Goal: Task Accomplishment & Management: Use online tool/utility

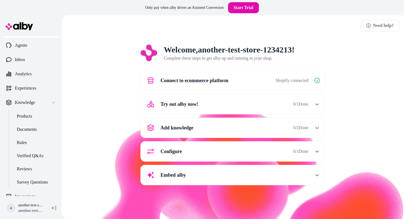
scroll to position [8, 0]
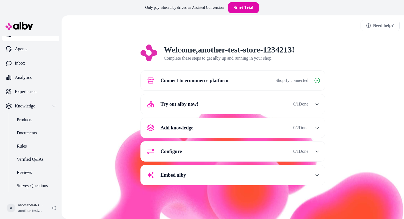
click at [238, 82] on button "Connect to ecommerce platform Shopify connected" at bounding box center [233, 80] width 178 height 13
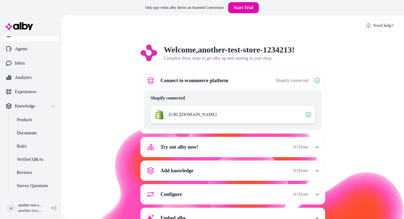
click at [238, 82] on button "Connect to ecommerce platform Shopify connected" at bounding box center [233, 80] width 178 height 13
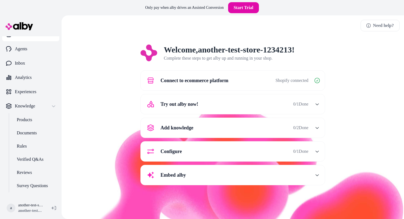
click at [239, 108] on div "Try out alby now! 0 / 1 Done" at bounding box center [226, 104] width 165 height 13
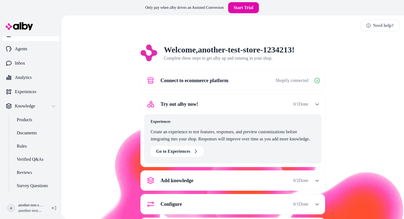
click at [239, 108] on div "Try out alby now! 0 / 1 Done" at bounding box center [226, 104] width 165 height 13
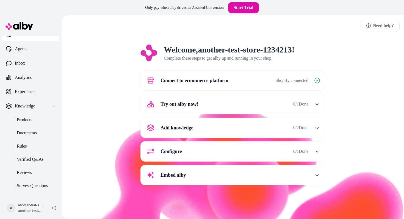
click at [239, 130] on div "Add knowledge 0 / 2 Done" at bounding box center [226, 127] width 165 height 13
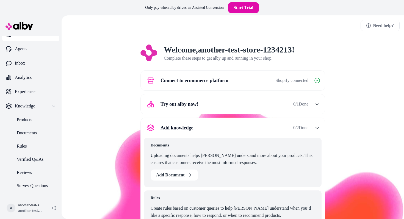
click at [239, 130] on div "Add knowledge 0 / 2 Done" at bounding box center [226, 127] width 165 height 13
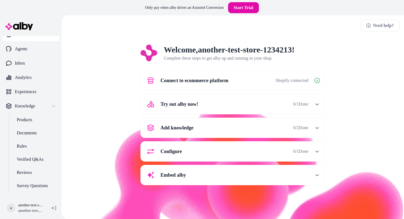
click at [230, 147] on div "Configure 0 / 1 Done" at bounding box center [226, 151] width 165 height 13
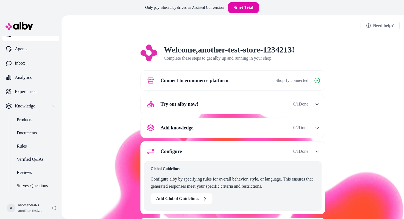
scroll to position [31, 0]
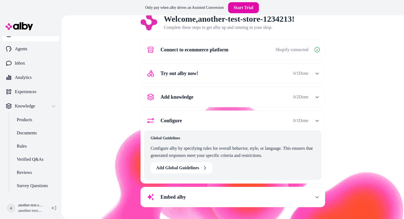
click at [220, 191] on div "Embed alby" at bounding box center [226, 197] width 165 height 13
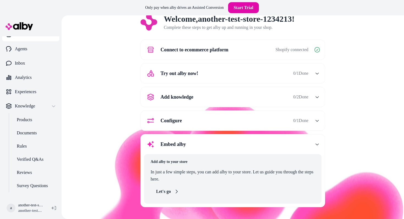
click at [175, 190] on icon "button" at bounding box center [176, 192] width 4 height 4
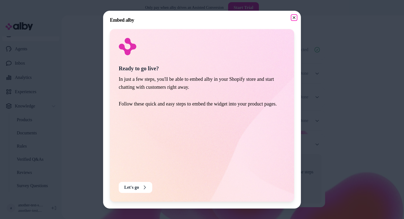
click at [294, 16] on icon "button" at bounding box center [294, 17] width 4 height 4
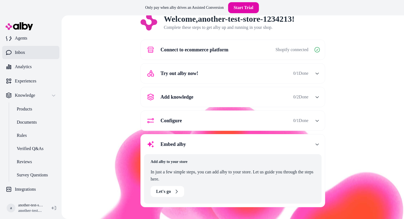
scroll to position [0, 0]
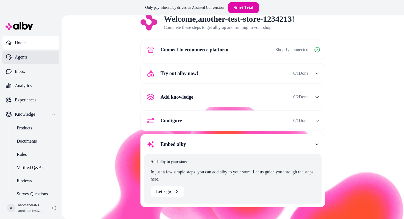
click at [22, 55] on p "Agents" at bounding box center [21, 57] width 12 height 7
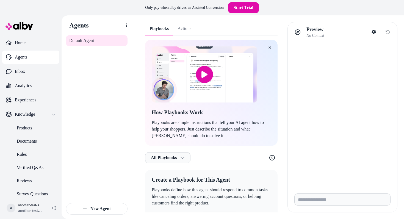
click at [180, 29] on div "Playbooks Actions How Playbooks Work Playbooks are simple instructions that tel…" at bounding box center [211, 126] width 133 height 209
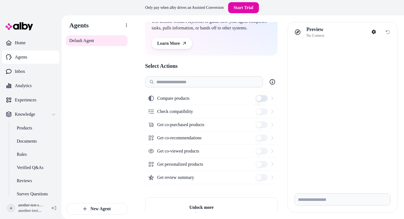
scroll to position [71, 0]
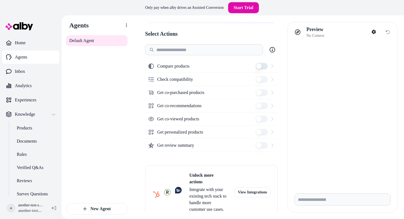
click at [267, 110] on div "Get co-recommendations" at bounding box center [211, 105] width 133 height 13
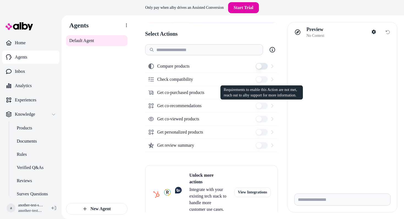
scroll to position [0, 0]
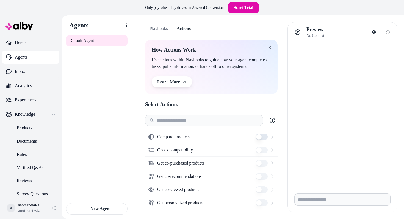
click at [152, 28] on button "Playbooks" at bounding box center [158, 28] width 27 height 13
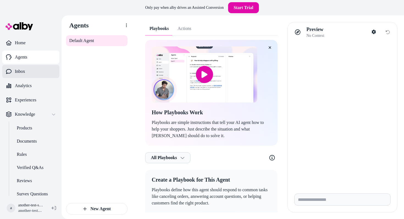
click at [24, 73] on p "Inbox" at bounding box center [20, 71] width 10 height 7
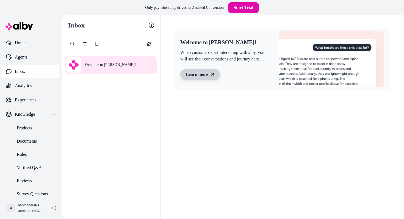
click at [207, 76] on link "Learn more" at bounding box center [200, 74] width 40 height 11
click at [18, 82] on link "Analytics" at bounding box center [30, 85] width 57 height 13
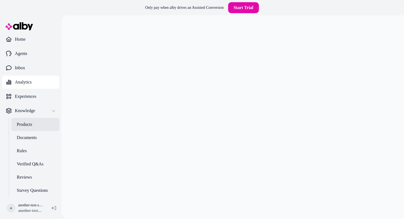
scroll to position [19, 0]
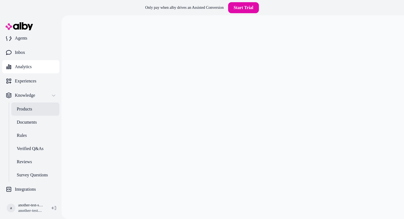
click at [20, 109] on p "Products" at bounding box center [24, 109] width 15 height 7
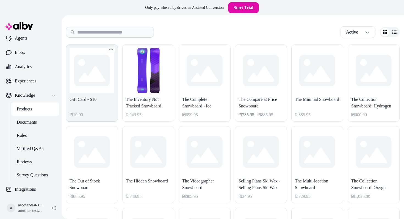
click at [105, 77] on link "Gift Card - $10 ₪10.00" at bounding box center [92, 83] width 52 height 77
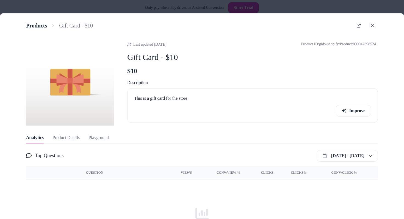
click at [345, 45] on span "Product ID: gid://shopify/Product/8000423985241" at bounding box center [339, 45] width 77 height 6
click at [360, 44] on span "Product ID: gid://shopify/Product/8000423985241" at bounding box center [339, 45] width 77 height 6
click at [361, 43] on span "Product ID: gid://shopify/Product/8000423985241" at bounding box center [339, 45] width 77 height 6
click at [370, 23] on button at bounding box center [372, 25] width 11 height 11
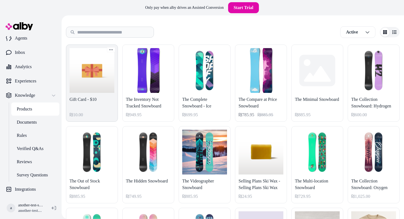
click at [101, 81] on link "Gift Card - $10 ₪10.00" at bounding box center [92, 83] width 52 height 77
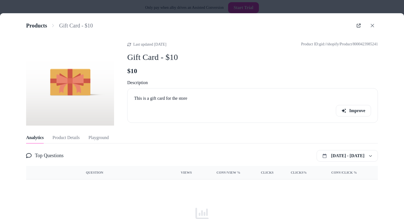
scroll to position [44, 0]
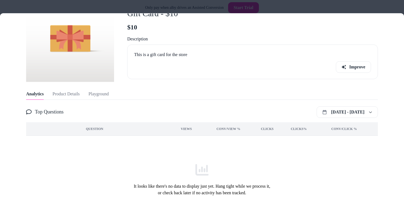
click at [82, 127] on div "Question" at bounding box center [95, 129] width 128 height 9
click at [167, 9] on div at bounding box center [202, 109] width 404 height 219
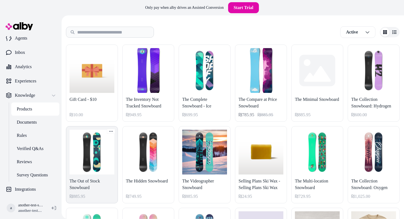
click at [99, 167] on link "The Out of Stock Snowboard ₪885.95" at bounding box center [92, 164] width 52 height 77
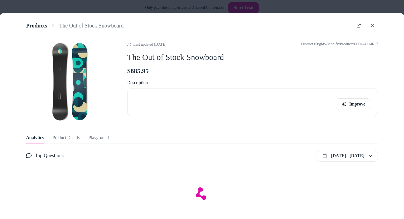
click at [287, 4] on div at bounding box center [202, 109] width 404 height 219
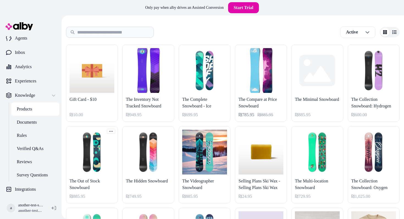
click at [111, 130] on html "Only pay when alby drives an Assisted Conversion Start Trial Home Agents Inbox …" at bounding box center [202, 109] width 404 height 219
click at [112, 138] on icon at bounding box center [111, 138] width 4 height 4
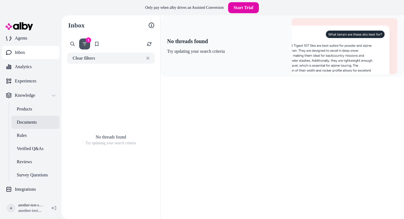
click at [28, 122] on p "Documents" at bounding box center [27, 122] width 20 height 7
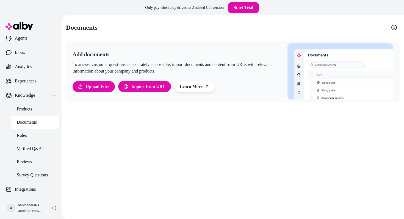
click at [114, 66] on p "To answer customer questions as accurately as possible, import documents and co…" at bounding box center [177, 67] width 209 height 13
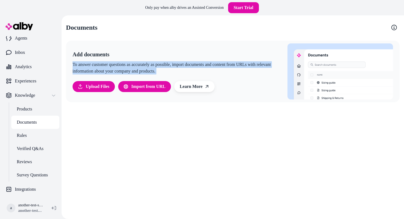
click at [114, 66] on p "To answer customer questions as accurately as possible, import documents and co…" at bounding box center [177, 67] width 209 height 13
click at [95, 86] on span "Upload Files" at bounding box center [98, 86] width 24 height 7
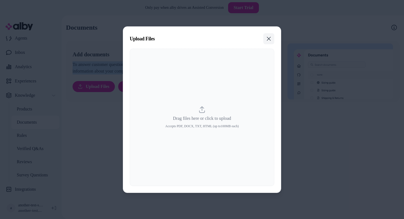
click at [272, 36] on button "Close" at bounding box center [269, 38] width 11 height 11
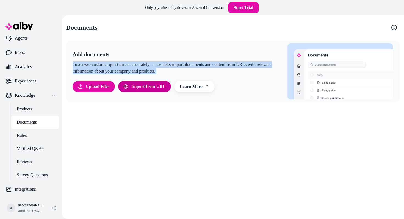
click at [143, 86] on span "Import from URL" at bounding box center [149, 86] width 34 height 7
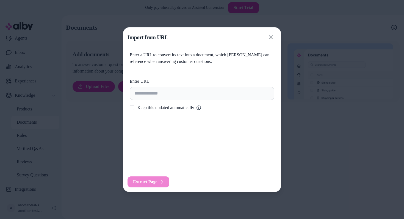
click at [276, 31] on div "Import from URL Close" at bounding box center [202, 38] width 158 height 20
click at [270, 36] on icon "button" at bounding box center [271, 37] width 4 height 4
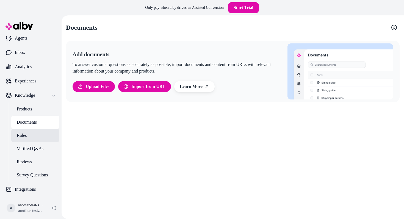
click at [38, 137] on link "Rules" at bounding box center [35, 135] width 48 height 13
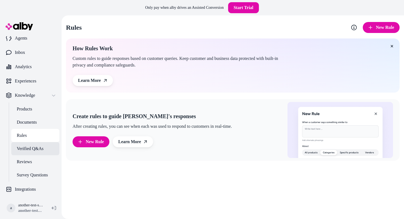
click at [29, 148] on p "Verified Q&As" at bounding box center [30, 149] width 27 height 7
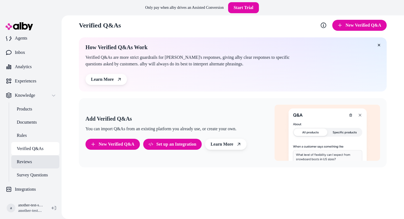
click at [30, 161] on p "Reviews" at bounding box center [24, 162] width 15 height 7
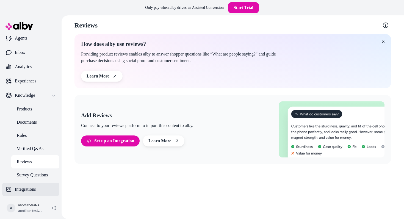
click at [30, 184] on link "Integrations" at bounding box center [30, 189] width 57 height 13
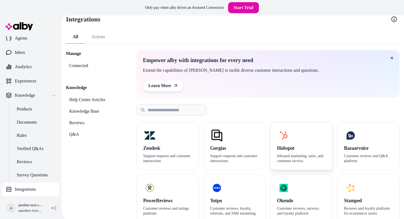
scroll to position [18, 0]
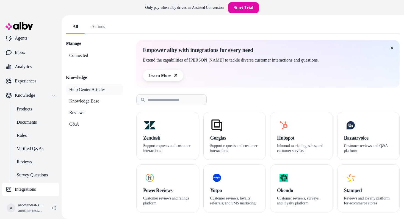
click at [94, 94] on link "Help Center Articles" at bounding box center [94, 89] width 57 height 11
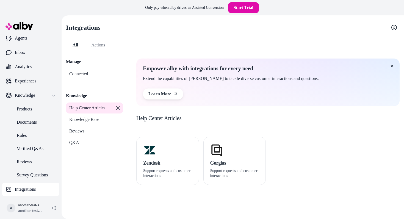
click at [90, 115] on link "Knowledge Base" at bounding box center [94, 119] width 57 height 11
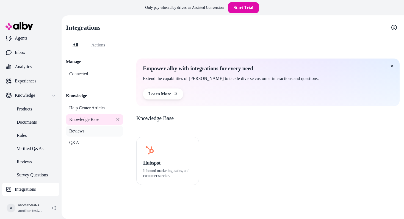
click at [85, 127] on link "Reviews" at bounding box center [94, 131] width 57 height 11
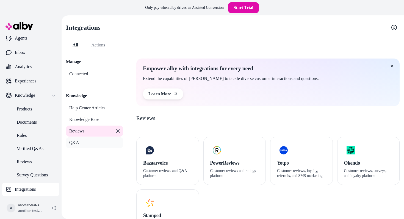
click at [82, 142] on link "Q&A" at bounding box center [94, 142] width 57 height 11
click at [84, 78] on link "Connected" at bounding box center [94, 74] width 57 height 11
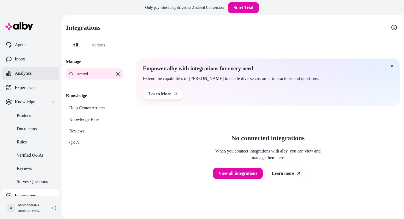
scroll to position [9, 0]
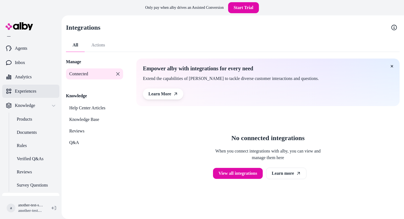
click at [28, 89] on p "Experiences" at bounding box center [25, 91] width 21 height 7
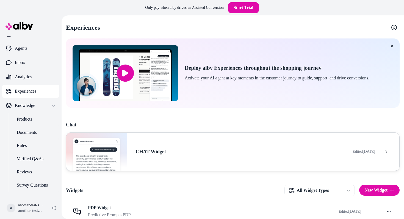
scroll to position [30, 0]
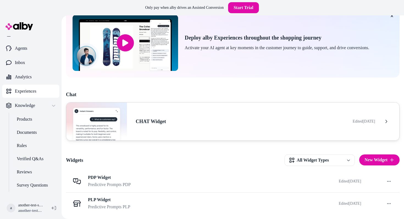
click at [221, 125] on div "CHAT Widget Edited [DATE]" at bounding box center [233, 121] width 334 height 39
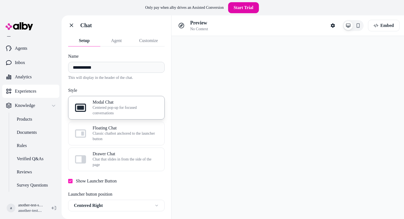
click at [35, 88] on p "Experiences" at bounding box center [25, 91] width 21 height 7
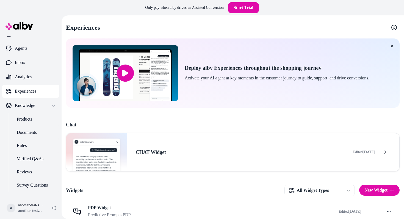
scroll to position [30, 0]
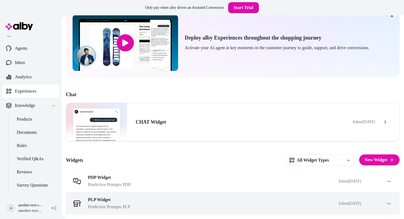
click at [107, 207] on span "Predictive Prompts PLP" at bounding box center [109, 207] width 42 height 7
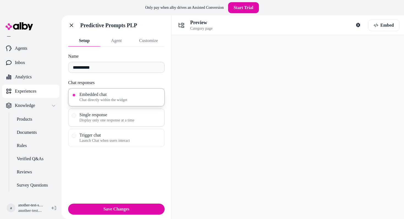
click at [100, 115] on span "Single response" at bounding box center [121, 115] width 82 height 6
click at [76, 115] on button "Single response Display only one response at a time" at bounding box center [74, 115] width 4 height 4
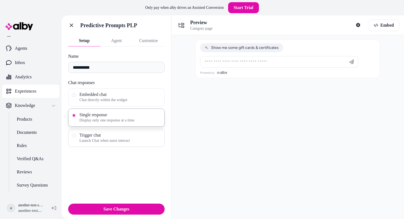
click at [98, 130] on div "Trigger chat Launch Chat when users interact" at bounding box center [116, 138] width 97 height 18
click at [100, 131] on div "Trigger chat Launch Chat when users interact" at bounding box center [116, 138] width 97 height 18
click at [101, 136] on span "Trigger chat" at bounding box center [121, 136] width 82 height 6
click at [76, 136] on button "Trigger chat Launch Chat when users interact" at bounding box center [74, 136] width 4 height 4
click at [101, 115] on span "Single response" at bounding box center [121, 115] width 82 height 6
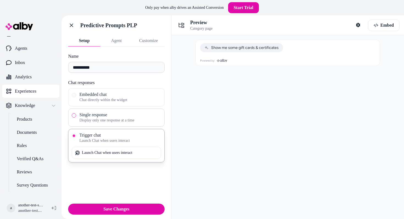
click at [76, 115] on button "Single response Display only one response at a time" at bounding box center [74, 115] width 4 height 4
click at [101, 101] on span "Chat directly within the widget" at bounding box center [121, 100] width 82 height 6
click at [76, 97] on button "Embedded chat Chat directly within the widget" at bounding box center [74, 95] width 4 height 4
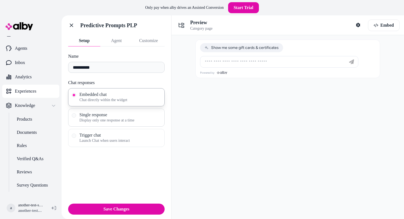
click at [98, 122] on span "Display only one response at a time" at bounding box center [121, 121] width 82 height 6
click at [76, 118] on button "Single response Display only one response at a time" at bounding box center [74, 115] width 4 height 4
click at [99, 138] on span "Trigger chat" at bounding box center [121, 136] width 82 height 6
click at [76, 138] on button "Trigger chat Launch Chat when users interact" at bounding box center [74, 136] width 4 height 4
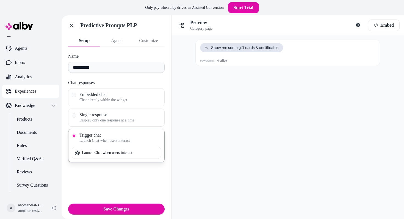
click at [239, 46] on span "Show me some gift cards & certificates" at bounding box center [242, 47] width 74 height 5
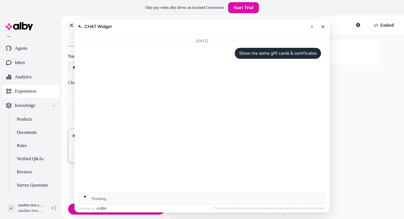
click at [321, 25] on button "Close chat" at bounding box center [323, 26] width 9 height 9
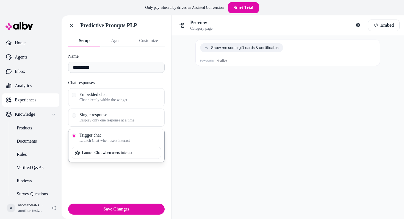
click at [294, 8] on div "Only pay when [PERSON_NAME] drives an Assisted Conversion Start Trial" at bounding box center [202, 7] width 404 height 15
click at [389, 27] on span "Embed" at bounding box center [387, 25] width 13 height 7
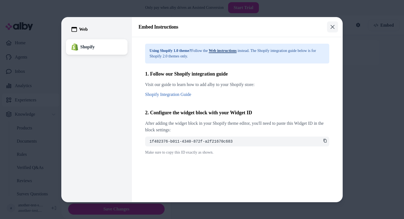
click at [335, 25] on button "Close" at bounding box center [332, 26] width 11 height 11
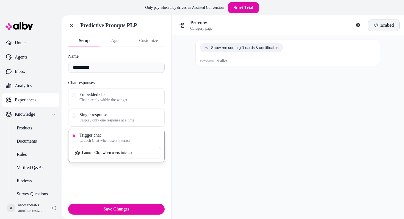
click at [385, 25] on span "Embed" at bounding box center [387, 25] width 13 height 7
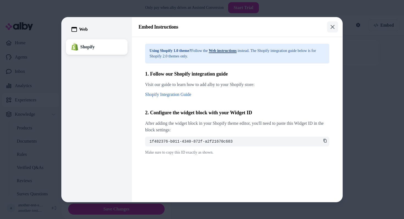
click at [330, 23] on button "Close" at bounding box center [332, 26] width 11 height 11
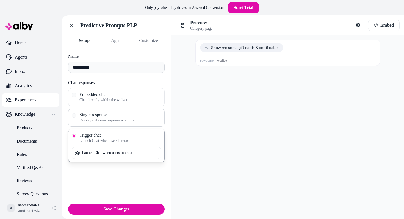
click at [113, 126] on div "Single response Display only one response at a time" at bounding box center [116, 118] width 97 height 18
click at [114, 113] on span "Single response" at bounding box center [121, 115] width 82 height 6
click at [76, 113] on button "Single response Display only one response at a time" at bounding box center [74, 115] width 4 height 4
click at [119, 93] on span "Embedded chat" at bounding box center [121, 95] width 82 height 6
click at [76, 93] on button "Embedded chat Chat directly within the widget" at bounding box center [74, 95] width 4 height 4
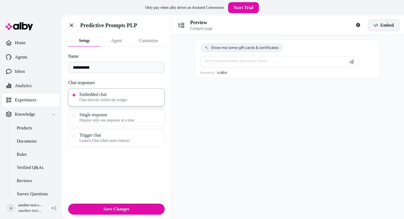
click at [395, 23] on button "Embed" at bounding box center [384, 26] width 32 height 12
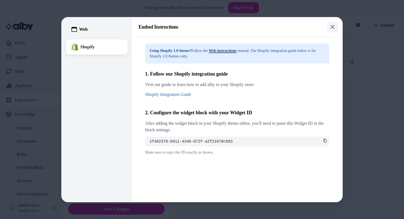
click at [327, 27] on button "Close" at bounding box center [332, 26] width 11 height 11
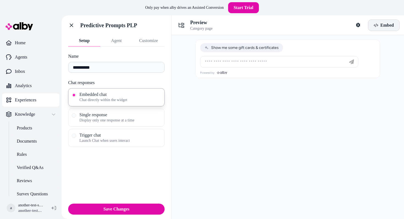
click at [385, 28] on button "Embed" at bounding box center [384, 26] width 32 height 12
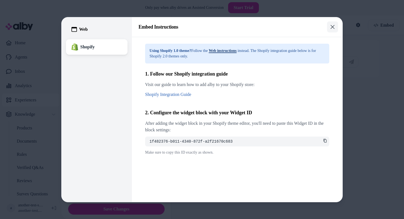
click at [332, 23] on button "Close" at bounding box center [332, 26] width 11 height 11
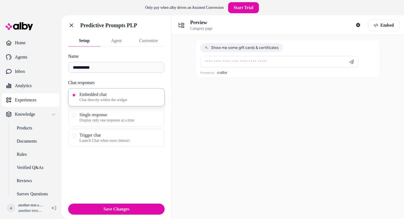
click at [117, 37] on button "Agent" at bounding box center [116, 40] width 32 height 11
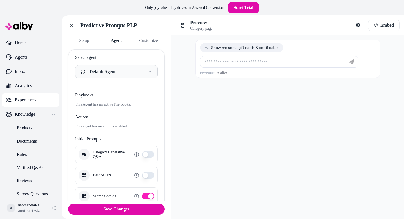
scroll to position [13, 0]
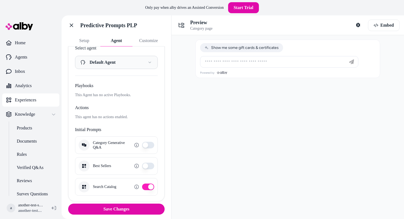
click at [145, 164] on button "Best Sellers" at bounding box center [148, 166] width 12 height 7
click at [146, 164] on button "Best Sellers" at bounding box center [148, 166] width 12 height 7
click at [144, 165] on button "Best Sellers" at bounding box center [148, 166] width 12 height 7
click at [144, 186] on button "Search Catalog" at bounding box center [148, 187] width 12 height 7
click at [144, 187] on button "Search Catalog" at bounding box center [148, 187] width 12 height 7
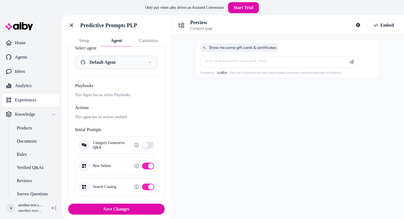
click at [151, 148] on button "Category Generative Q&A" at bounding box center [148, 145] width 12 height 7
click at [151, 167] on button "Best Sellers" at bounding box center [148, 166] width 12 height 7
click at [148, 187] on button "Search Catalog" at bounding box center [148, 187] width 12 height 7
click at [150, 146] on button "Category Generative Q&A" at bounding box center [148, 145] width 12 height 7
click at [147, 168] on button "Best Sellers" at bounding box center [148, 166] width 12 height 7
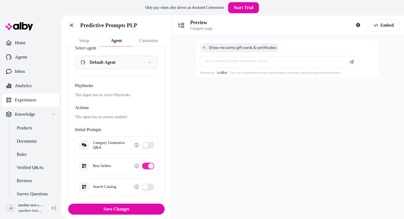
click at [147, 167] on button "Best Sellers" at bounding box center [148, 166] width 12 height 7
click at [105, 99] on div "**********" at bounding box center [116, 121] width 97 height 162
drag, startPoint x: 106, startPoint y: 91, endPoint x: 99, endPoint y: 86, distance: 9.2
click at [106, 91] on div "Playbooks This Agent has no active Playbooks." at bounding box center [116, 90] width 83 height 15
click at [98, 54] on div "**********" at bounding box center [116, 57] width 83 height 24
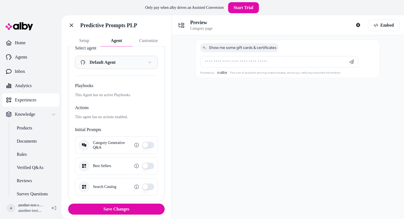
click at [99, 55] on div "**********" at bounding box center [116, 57] width 83 height 24
click at [100, 58] on html "**********" at bounding box center [202, 109] width 404 height 219
click at [94, 100] on html "**********" at bounding box center [202, 109] width 404 height 219
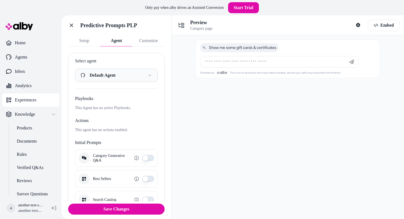
click at [158, 42] on button "Customize" at bounding box center [149, 40] width 32 height 11
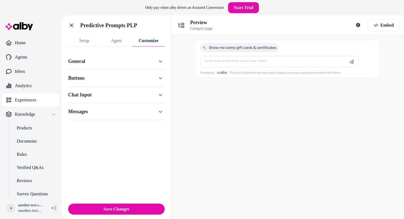
click at [122, 67] on div "General" at bounding box center [116, 61] width 97 height 17
click at [118, 75] on button "Buttons" at bounding box center [116, 78] width 97 height 8
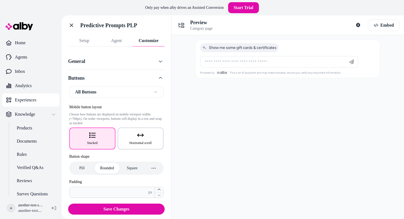
click at [127, 141] on button "Horizontal scroll" at bounding box center [141, 139] width 46 height 22
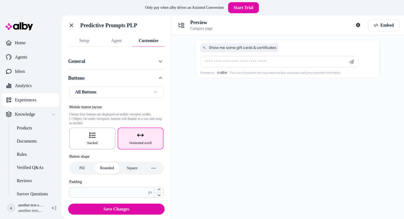
click at [93, 144] on span "Stacked" at bounding box center [92, 143] width 10 height 4
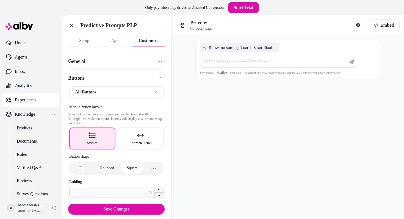
click at [135, 171] on button "Square" at bounding box center [132, 168] width 23 height 11
click at [99, 169] on button "Rounded" at bounding box center [107, 168] width 25 height 11
click at [81, 169] on button "Pill" at bounding box center [81, 168] width 23 height 11
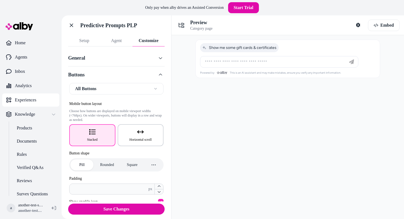
click at [121, 140] on button "Horizontal scroll" at bounding box center [141, 135] width 46 height 22
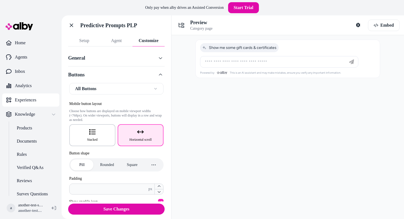
scroll to position [10, 0]
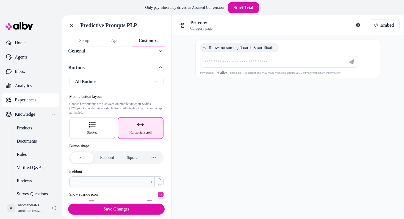
click at [126, 50] on button "General" at bounding box center [116, 51] width 97 height 8
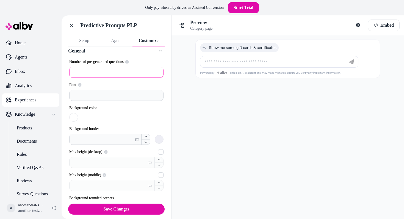
click at [114, 70] on input "*" at bounding box center [116, 72] width 94 height 11
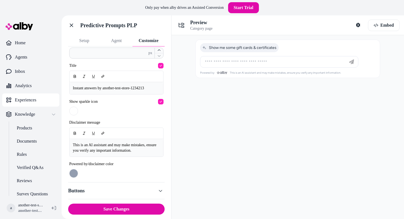
scroll to position [191, 0]
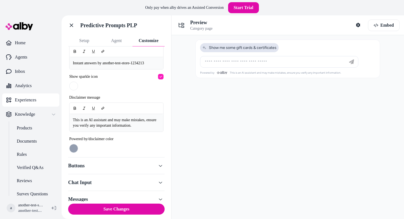
click at [232, 45] on button "Show me some gift cards & certificates" at bounding box center [239, 47] width 79 height 9
type input "**********"
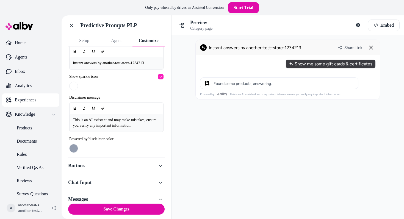
scroll to position [62, 0]
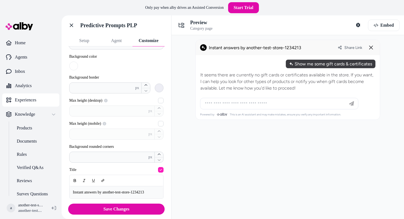
click at [163, 88] on button "Background border * px" at bounding box center [159, 88] width 9 height 9
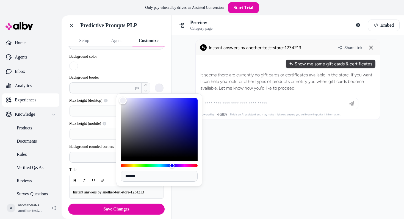
click at [249, 182] on div at bounding box center [288, 127] width 233 height 184
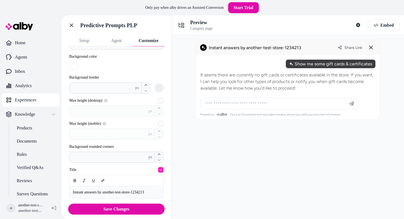
scroll to position [198, 0]
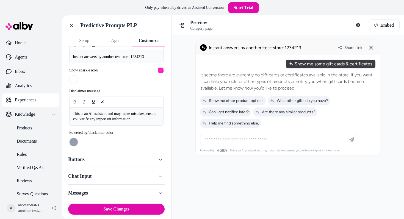
click at [91, 160] on button "Buttons" at bounding box center [116, 160] width 97 height 8
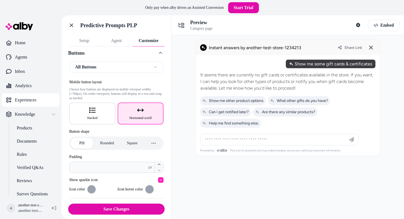
scroll to position [56, 0]
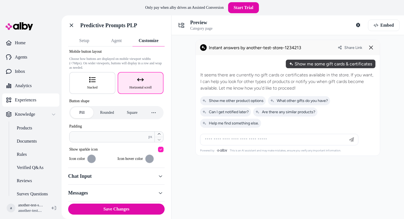
click at [110, 183] on div "Chat Input" at bounding box center [116, 176] width 97 height 17
click at [106, 183] on div "Chat Input" at bounding box center [116, 176] width 97 height 17
click at [107, 171] on div "Chat Input" at bounding box center [116, 176] width 97 height 17
click at [80, 175] on button "Chat Input" at bounding box center [116, 177] width 97 height 8
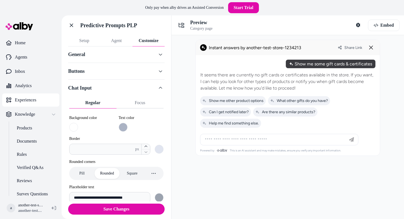
scroll to position [65, 0]
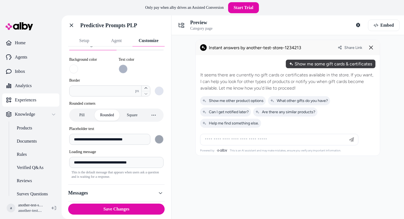
click at [116, 189] on div "Messages" at bounding box center [116, 193] width 97 height 17
click at [115, 195] on button "Messages" at bounding box center [116, 193] width 97 height 8
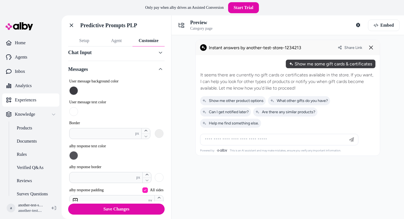
scroll to position [35, 0]
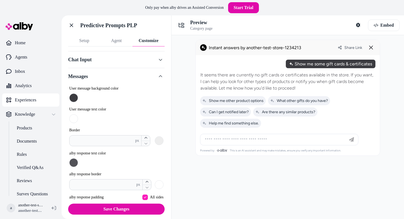
click at [151, 76] on button "Messages" at bounding box center [116, 77] width 97 height 8
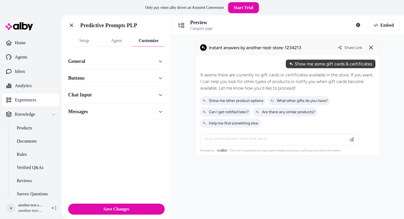
click at [121, 106] on div "Messages" at bounding box center [116, 111] width 97 height 17
click at [112, 110] on button "Messages" at bounding box center [116, 112] width 97 height 8
click at [110, 111] on button "Messages" at bounding box center [116, 112] width 97 height 8
click at [110, 100] on div "Chat Input" at bounding box center [116, 95] width 97 height 17
click at [111, 97] on button "Chat Input" at bounding box center [116, 95] width 97 height 8
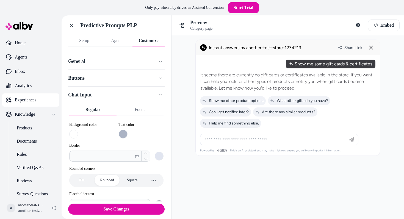
click at [111, 93] on button "Chat Input" at bounding box center [116, 95] width 97 height 8
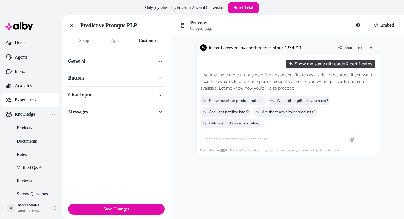
click at [112, 76] on button "Buttons" at bounding box center [116, 78] width 97 height 8
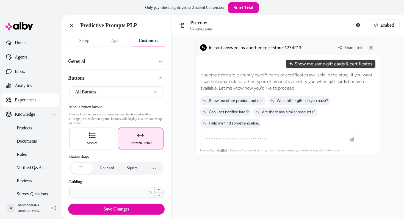
click at [22, 101] on p "Experiences" at bounding box center [25, 100] width 21 height 7
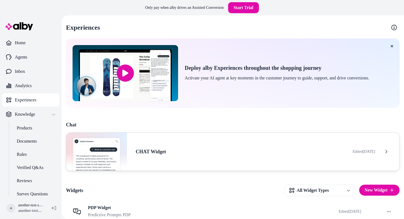
scroll to position [30, 0]
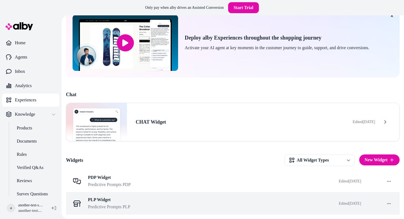
click at [121, 199] on span "PLP Widget" at bounding box center [109, 200] width 42 height 6
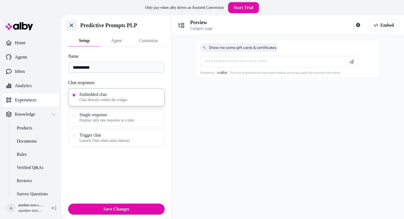
click at [75, 23] on link "Go back" at bounding box center [71, 25] width 11 height 11
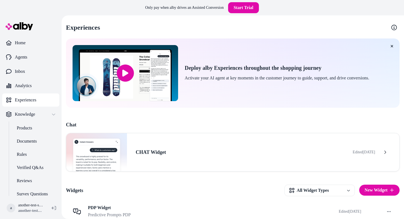
scroll to position [30, 0]
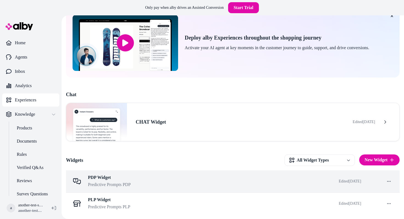
click at [149, 184] on div "PDP Widget Predictive Prompts PDP" at bounding box center [200, 181] width 260 height 13
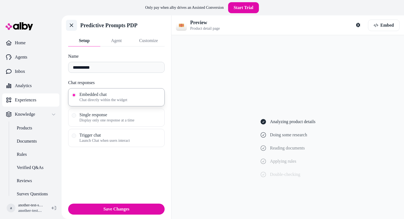
click at [70, 23] on icon at bounding box center [72, 26] width 6 height 6
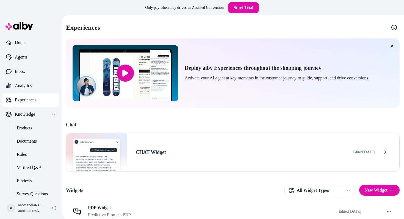
scroll to position [30, 0]
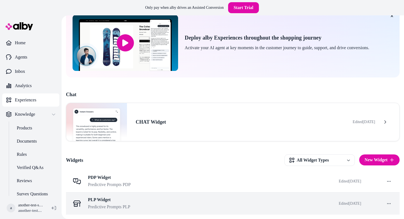
click at [131, 203] on div "PLP Widget Predictive Prompts PLP" at bounding box center [200, 203] width 260 height 13
